Goal: Information Seeking & Learning: Learn about a topic

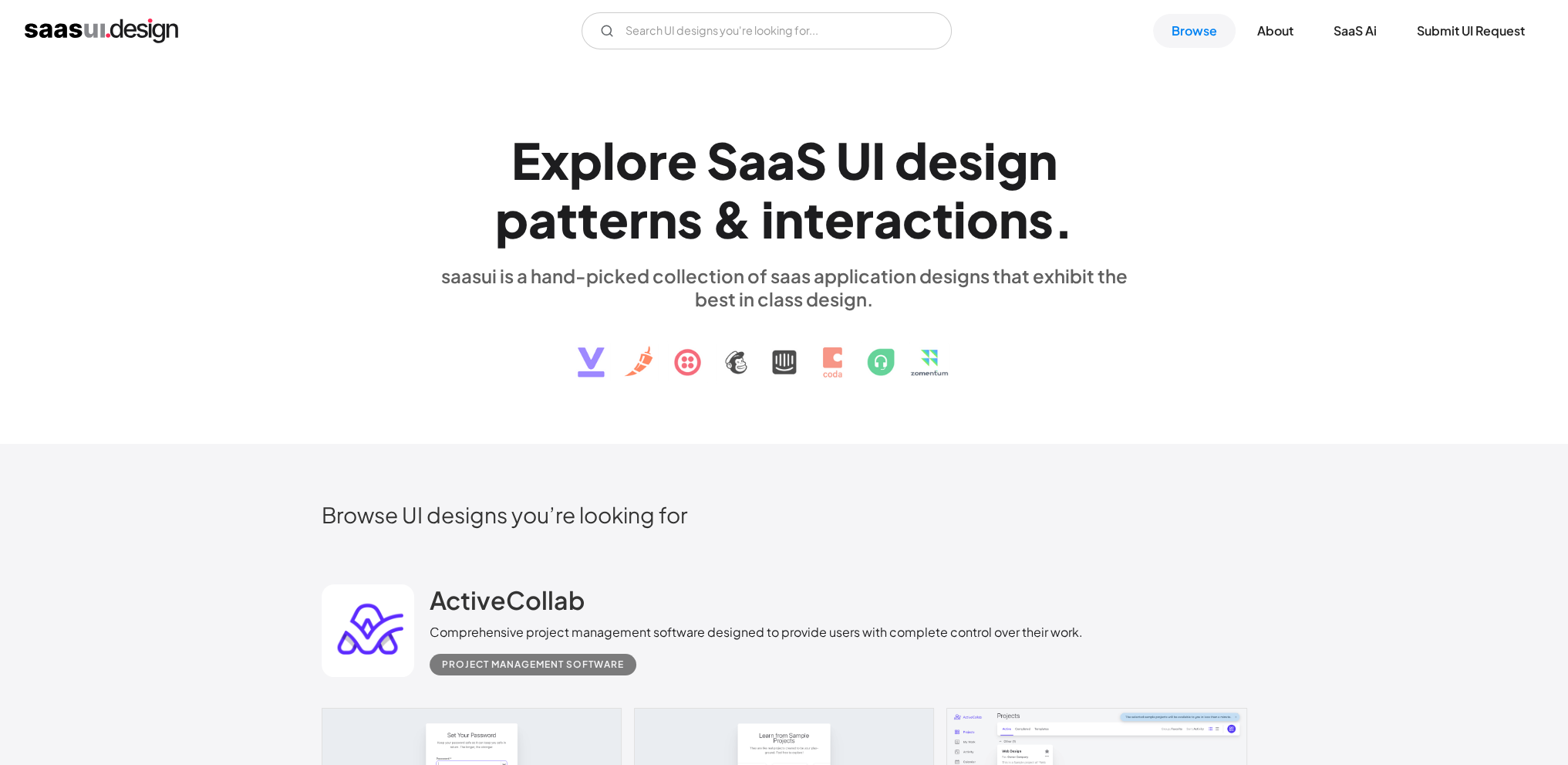
drag, startPoint x: 1382, startPoint y: 172, endPoint x: 1339, endPoint y: 120, distance: 67.5
click at [1380, 169] on div "E x p l o r e S a a S U I d e s i g n p a t t e r n s & i n t e r a c t i o n s…" at bounding box center [784, 253] width 1568 height 382
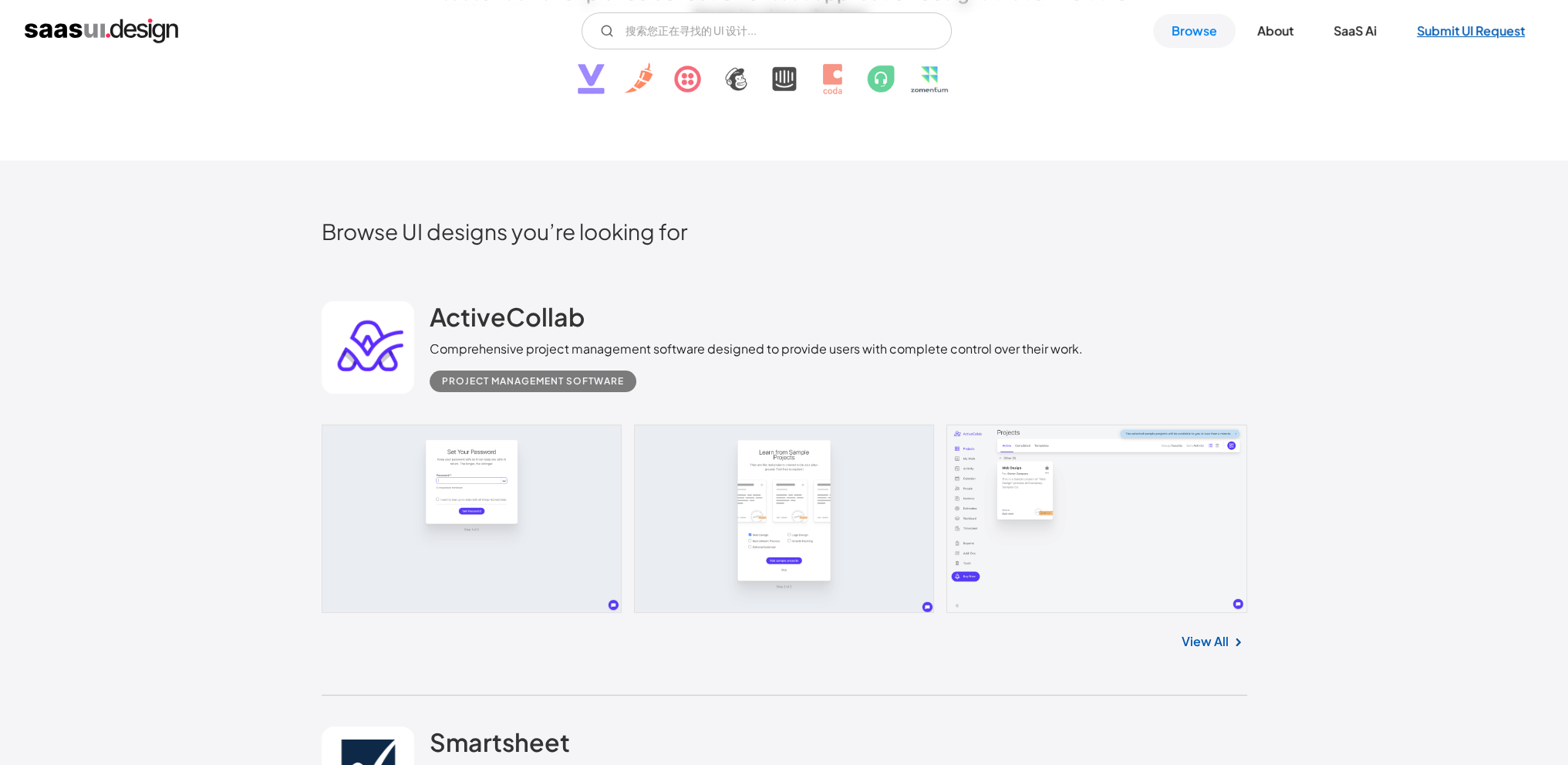
scroll to position [324, 0]
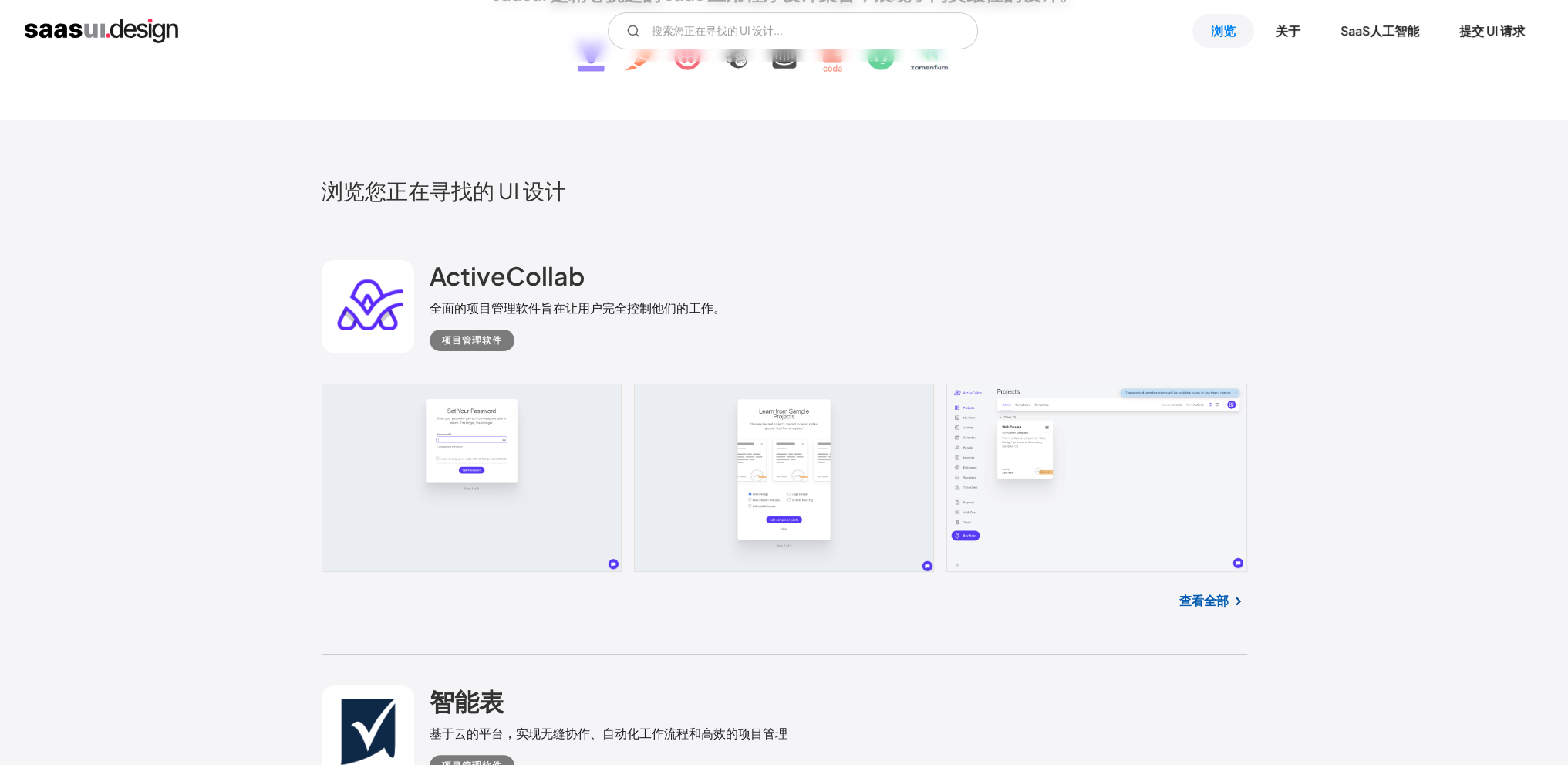
drag, startPoint x: 1549, startPoint y: 1, endPoint x: 1163, endPoint y: 67, distance: 391.6
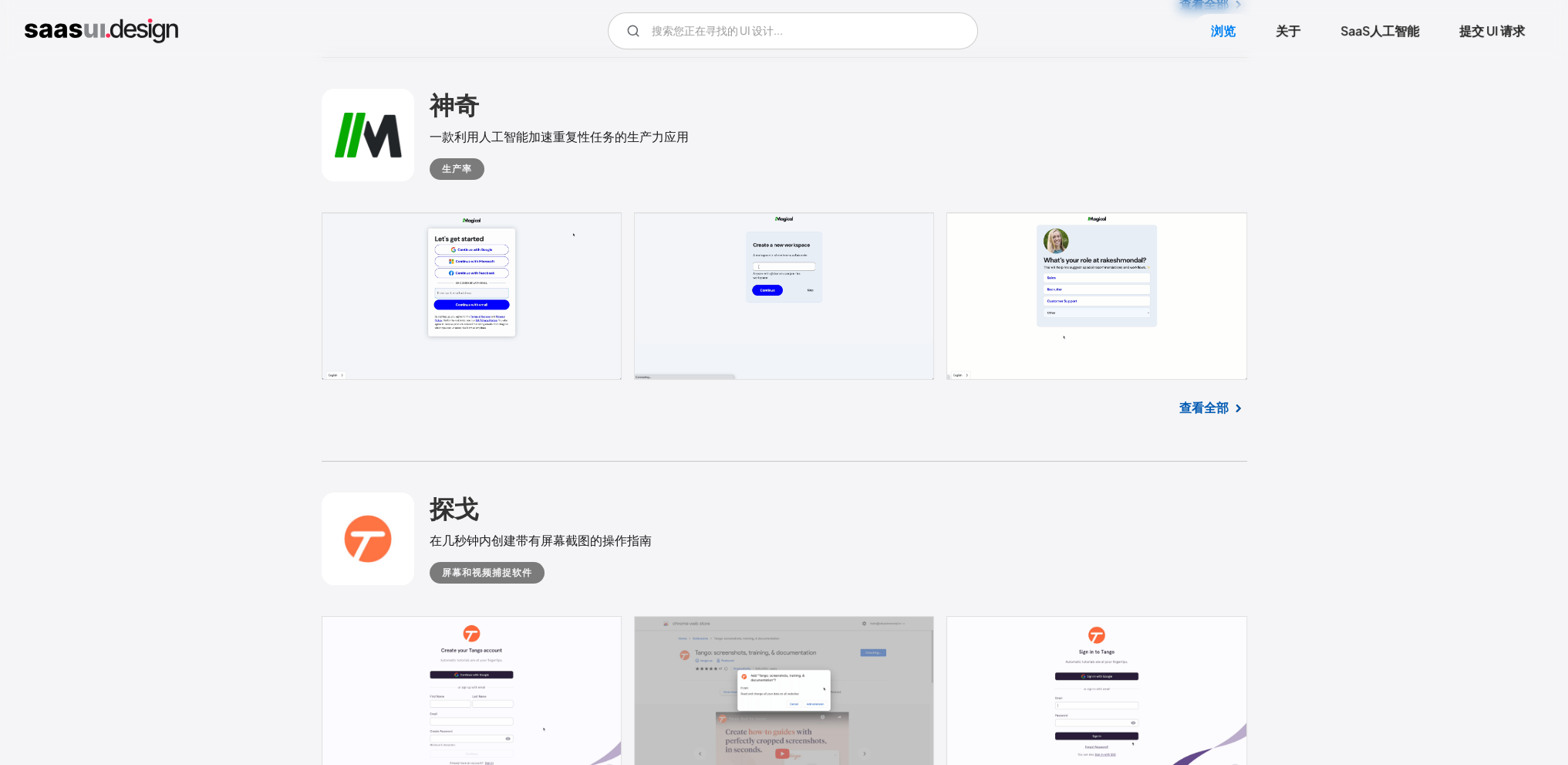
scroll to position [7962, 0]
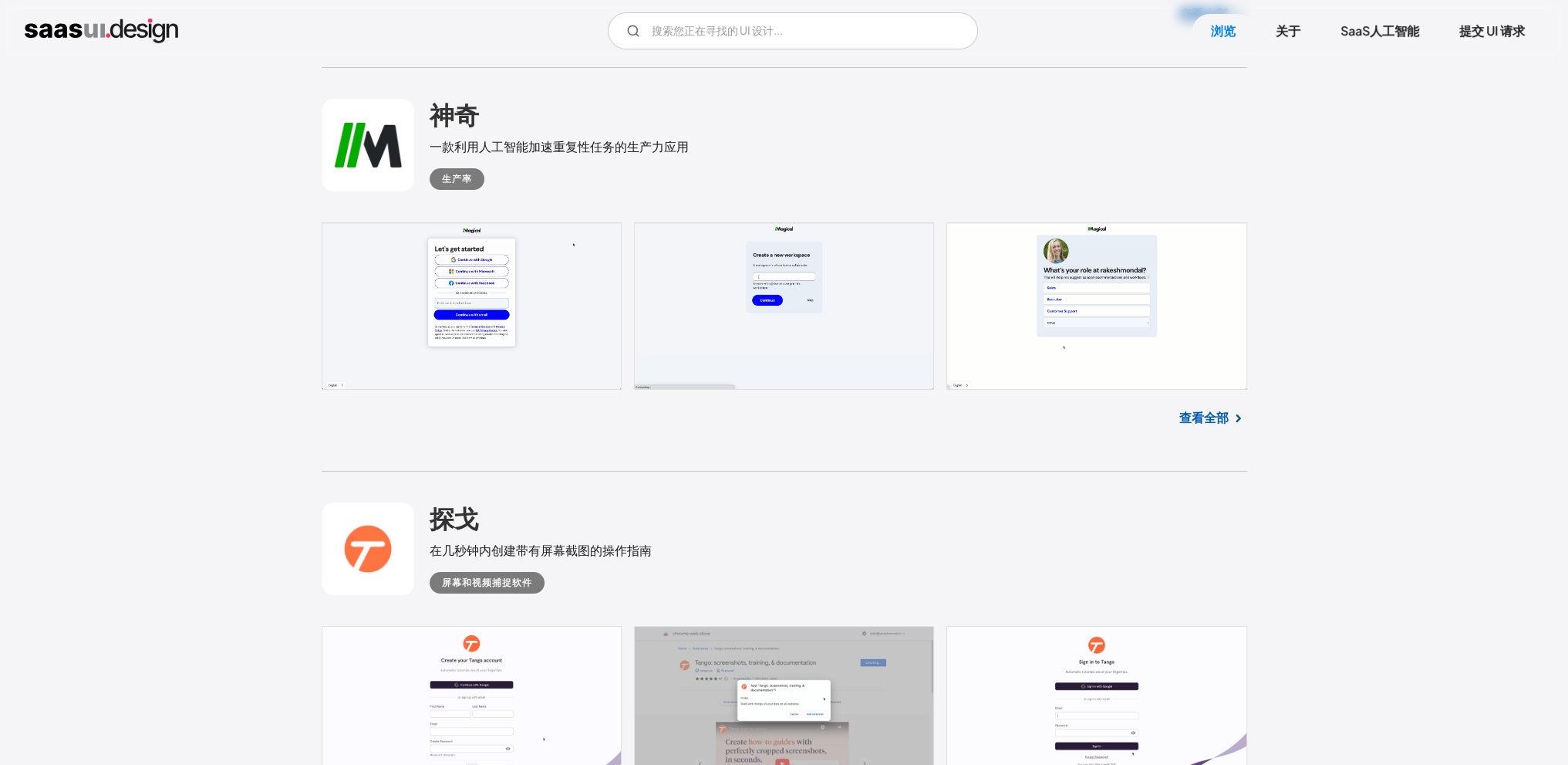
click at [1213, 416] on font "查看全部" at bounding box center [1204, 417] width 49 height 16
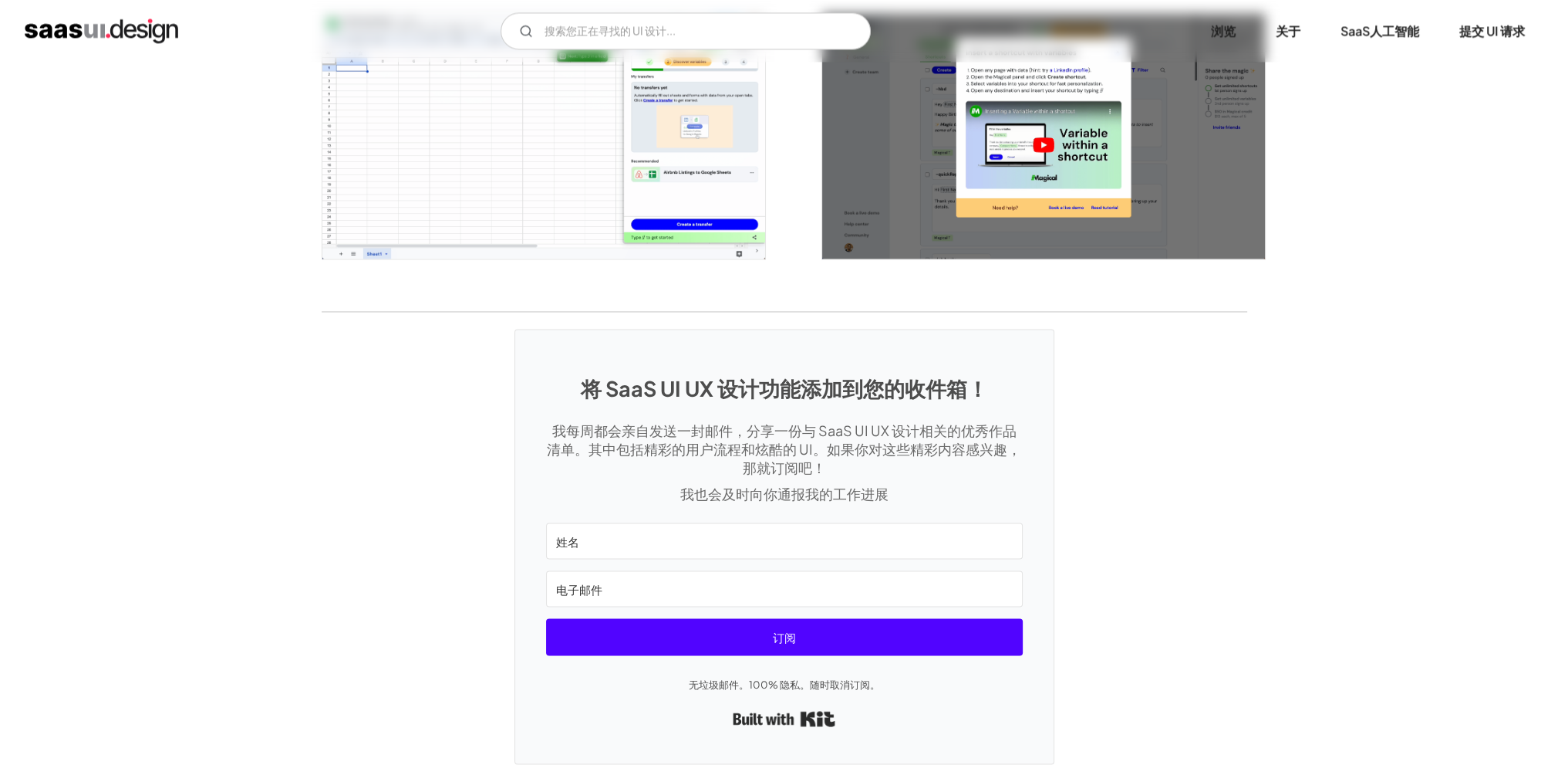
scroll to position [3465, 0]
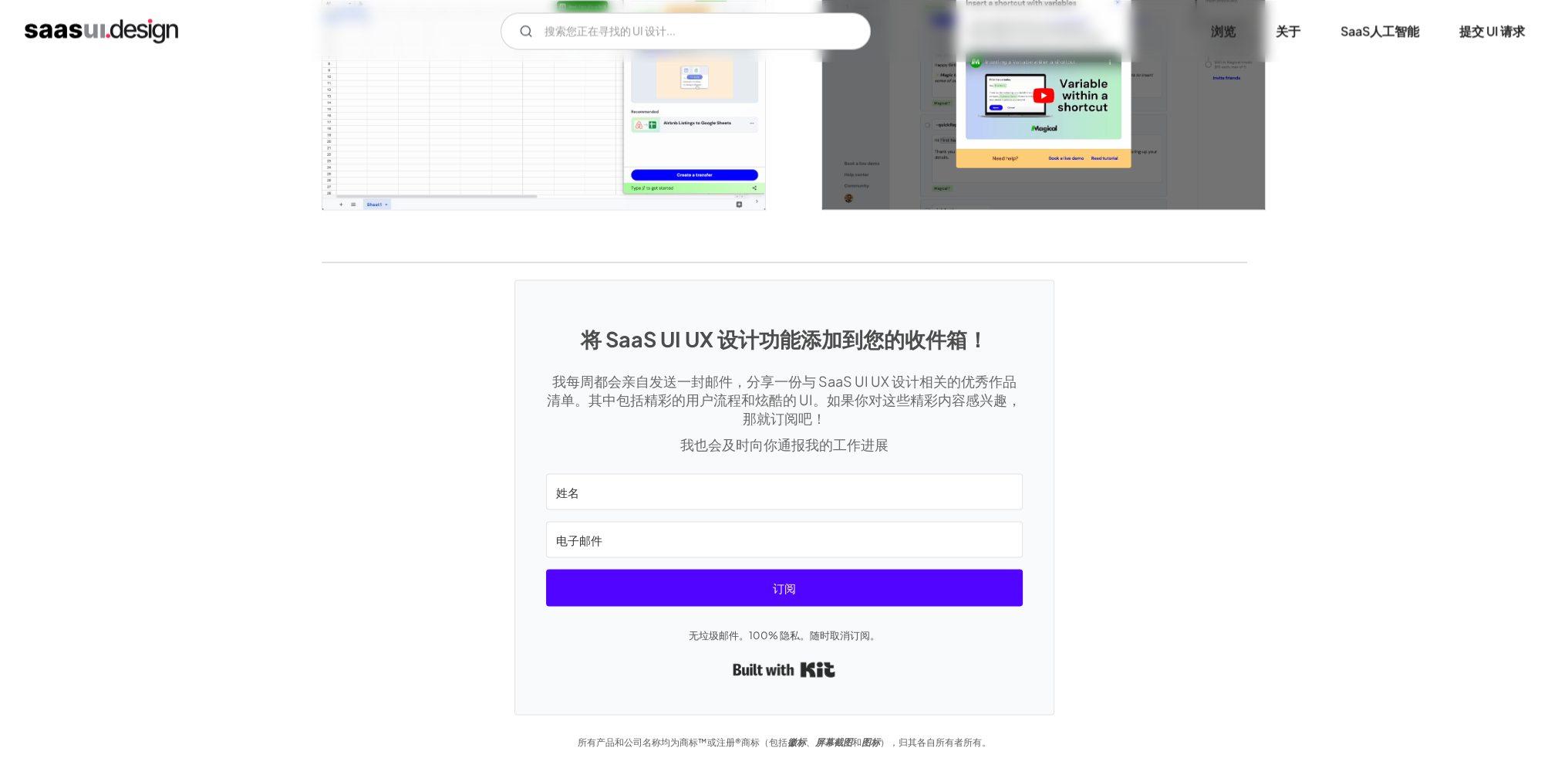
click at [105, 515] on div "将 SaaS UI UX 设计功能添加到您的收件箱！ 我每周都会亲自发送一封邮件，分享一份与 SaaS UI UX 设计相关的优秀作品清单。其中包括精彩的用户…" at bounding box center [784, 489] width 1568 height 452
click at [282, 302] on div "将 SaaS UI UX 设计功能添加到您的收件箱！ 我每周都会亲自发送一封邮件，分享一份与 SaaS UI UX 设计相关的优秀作品清单。其中包括精彩的用户…" at bounding box center [784, 489] width 1568 height 452
